Goal: Communication & Community: Answer question/provide support

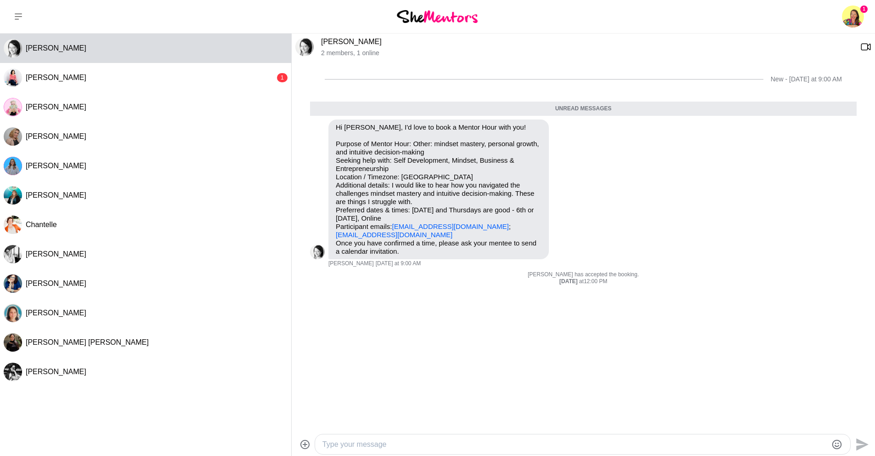
scroll to position [76, 0]
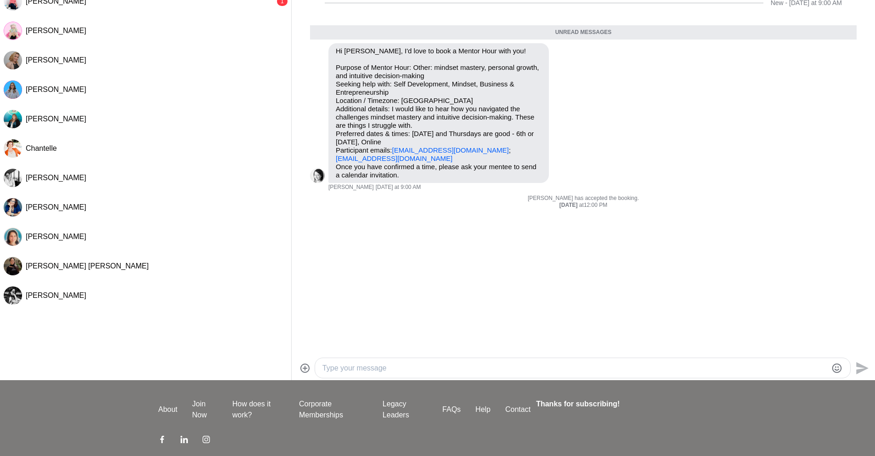
click at [350, 367] on textarea "Type your message" at bounding box center [574, 367] width 505 height 11
click at [339, 328] on icon at bounding box center [344, 328] width 11 height 11
click at [349, 367] on textarea "Type your message" at bounding box center [574, 367] width 505 height 11
click at [343, 327] on icon at bounding box center [344, 328] width 6 height 6
click at [383, 367] on textarea "Type your message" at bounding box center [574, 367] width 505 height 11
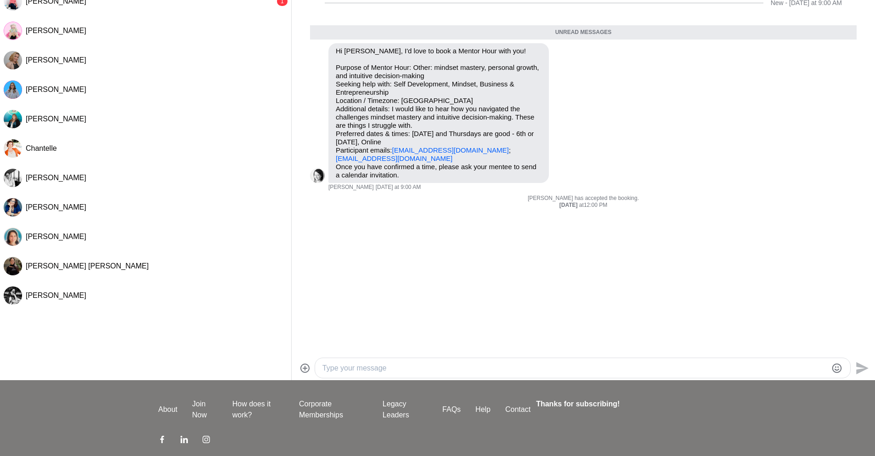
paste textarea "I’m excited to connect with you and explore how I can support you! I'm availabl…"
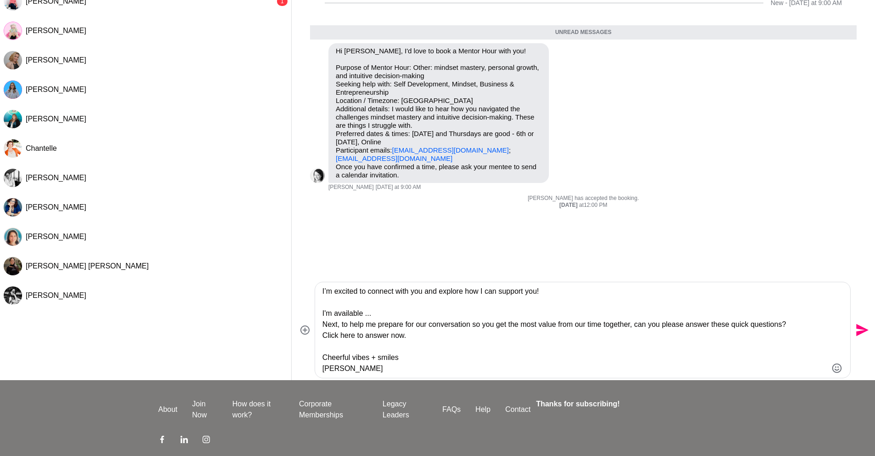
drag, startPoint x: 373, startPoint y: 319, endPoint x: 367, endPoint y: 318, distance: 5.6
click at [367, 318] on textarea "I’m excited to connect with you and explore how I can support you! I'm availabl…" at bounding box center [574, 330] width 505 height 88
click at [373, 314] on textarea "I’m excited to connect with you and explore how I can support you! I'm availabl…" at bounding box center [574, 330] width 505 height 88
click at [365, 313] on textarea "I’m excited to connect with you and explore how I can support you! I'm availabl…" at bounding box center [574, 330] width 505 height 88
drag, startPoint x: 399, startPoint y: 314, endPoint x: 365, endPoint y: 313, distance: 34.0
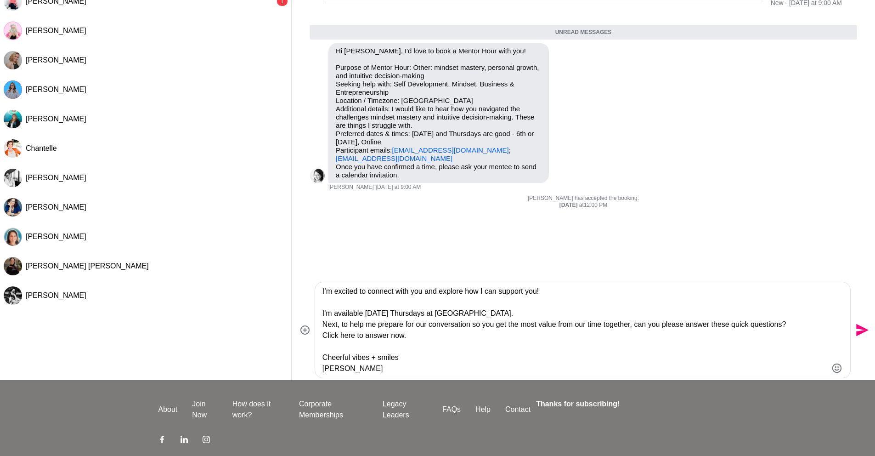
click at [365, 313] on textarea "I’m excited to connect with you and explore how I can support you! I'm availabl…" at bounding box center [574, 330] width 505 height 88
click at [399, 312] on textarea "I’m excited to connect with you and explore how I can support you! I'm availabl…" at bounding box center [574, 330] width 505 height 88
paste textarea "[DATE]"
click at [501, 315] on textarea "I’m excited to connect with you and explore how I can support you! I'm availabl…" at bounding box center [574, 330] width 505 height 88
type textarea "I’m excited to connect with you and explore how I can support you! I'm availabl…"
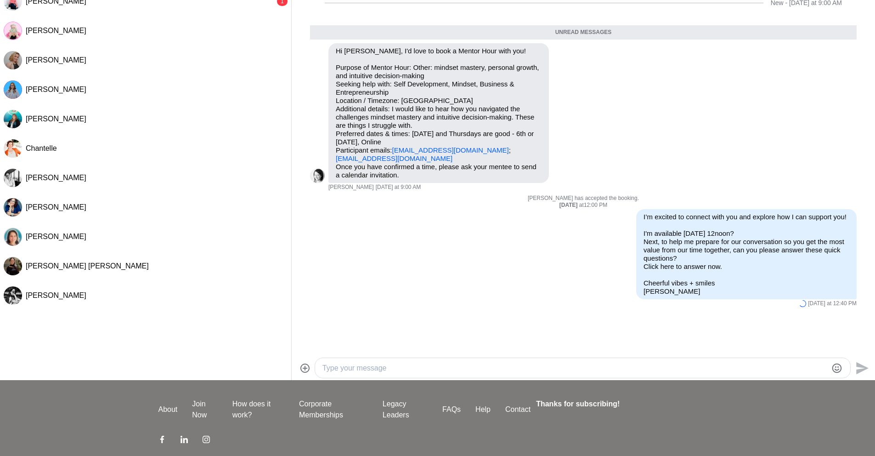
scroll to position [0, 0]
click at [683, 369] on textarea "Type your message" at bounding box center [574, 367] width 505 height 11
click at [840, 288] on p "Cheerful vibes + smiles [PERSON_NAME]" at bounding box center [746, 287] width 206 height 17
click at [861, 257] on li "Reply Pin [PERSON_NAME] as unread Edit Message Delete I’m excited to connect wi…" at bounding box center [583, 258] width 583 height 98
click at [600, 213] on button "Open Message Actions Menu" at bounding box center [603, 215] width 12 height 12
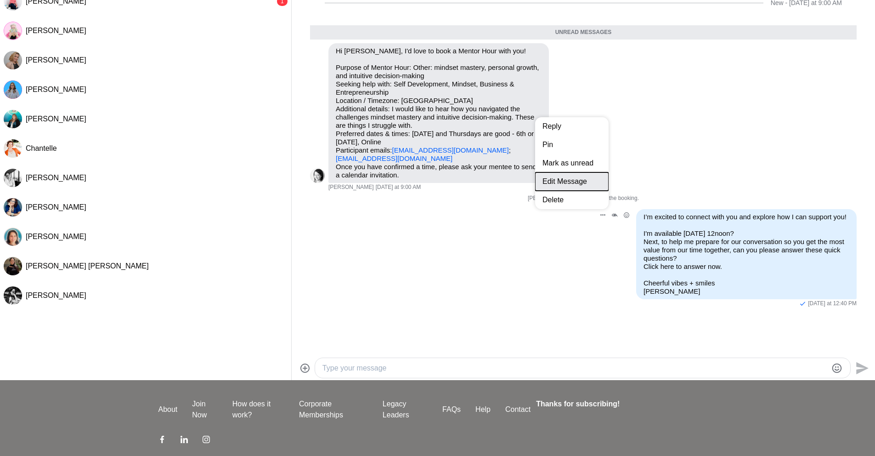
click at [562, 186] on button "Edit Message" at bounding box center [571, 181] width 73 height 18
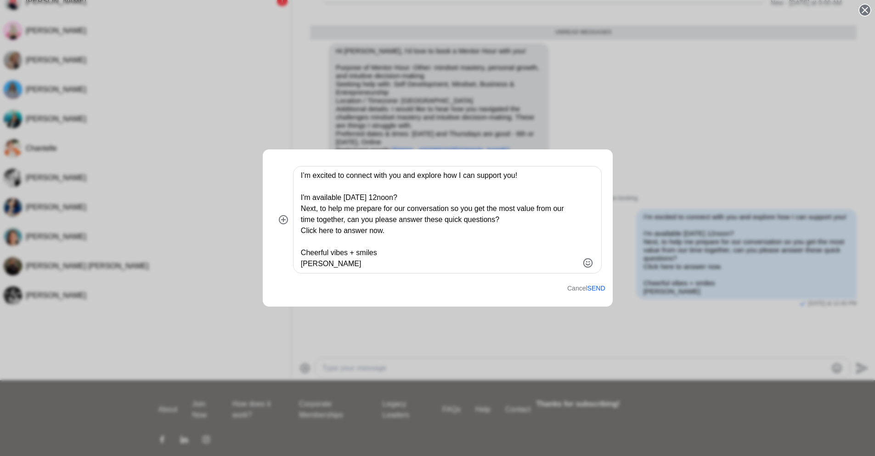
drag, startPoint x: 399, startPoint y: 230, endPoint x: 297, endPoint y: 232, distance: 102.0
click at [297, 232] on div "I’m excited to connect with you and explore how I can support you! I'm availabl…" at bounding box center [447, 219] width 308 height 107
click at [389, 233] on textarea "I’m excited to connect with you and explore how I can support you! I'm availabl…" at bounding box center [439, 219] width 277 height 99
paste textarea "[URL][DOMAIN_NAME]"
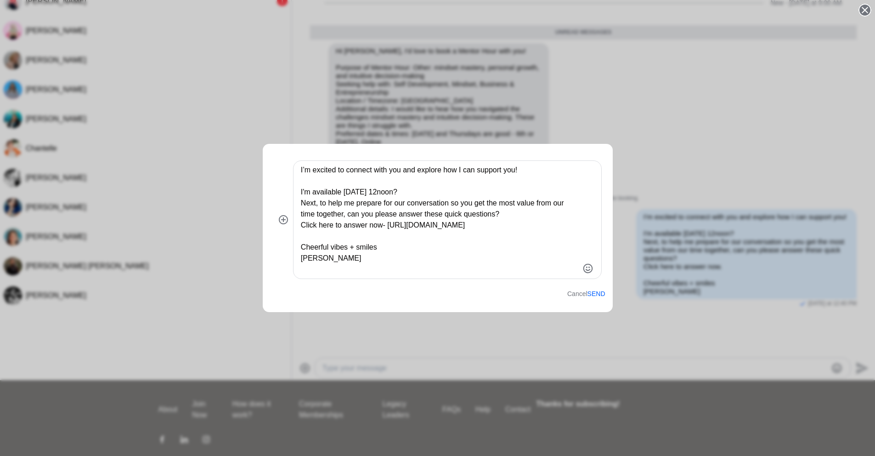
type textarea "I’m excited to connect with you and explore how I can support you! I'm availabl…"
click at [597, 292] on button "Send" at bounding box center [596, 294] width 18 height 8
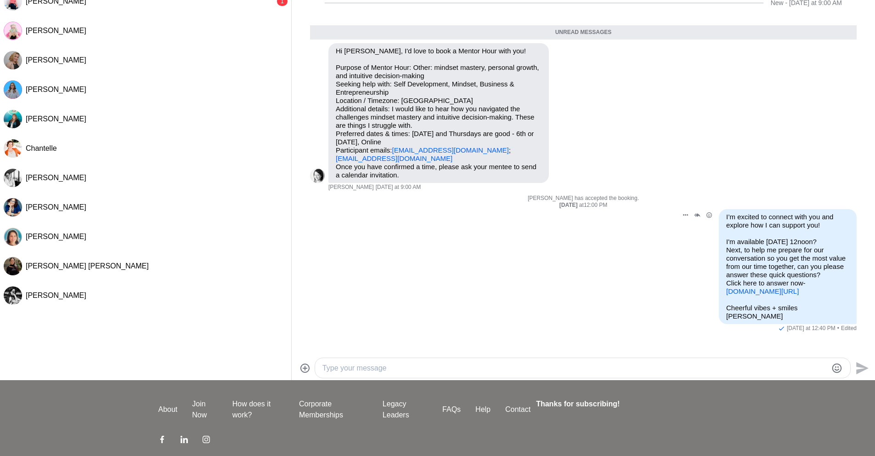
scroll to position [18, 0]
click at [768, 295] on link "[DOMAIN_NAME][URL]" at bounding box center [762, 291] width 73 height 8
